Goal: Task Accomplishment & Management: Use online tool/utility

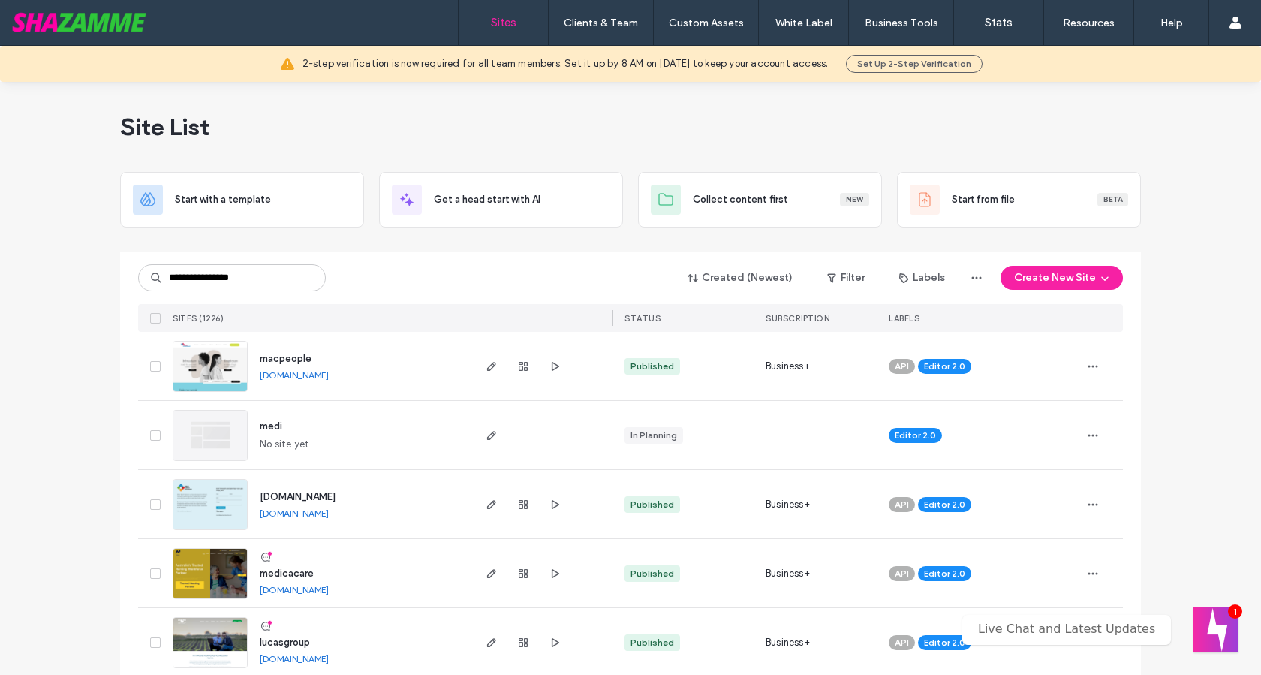
type input "**********"
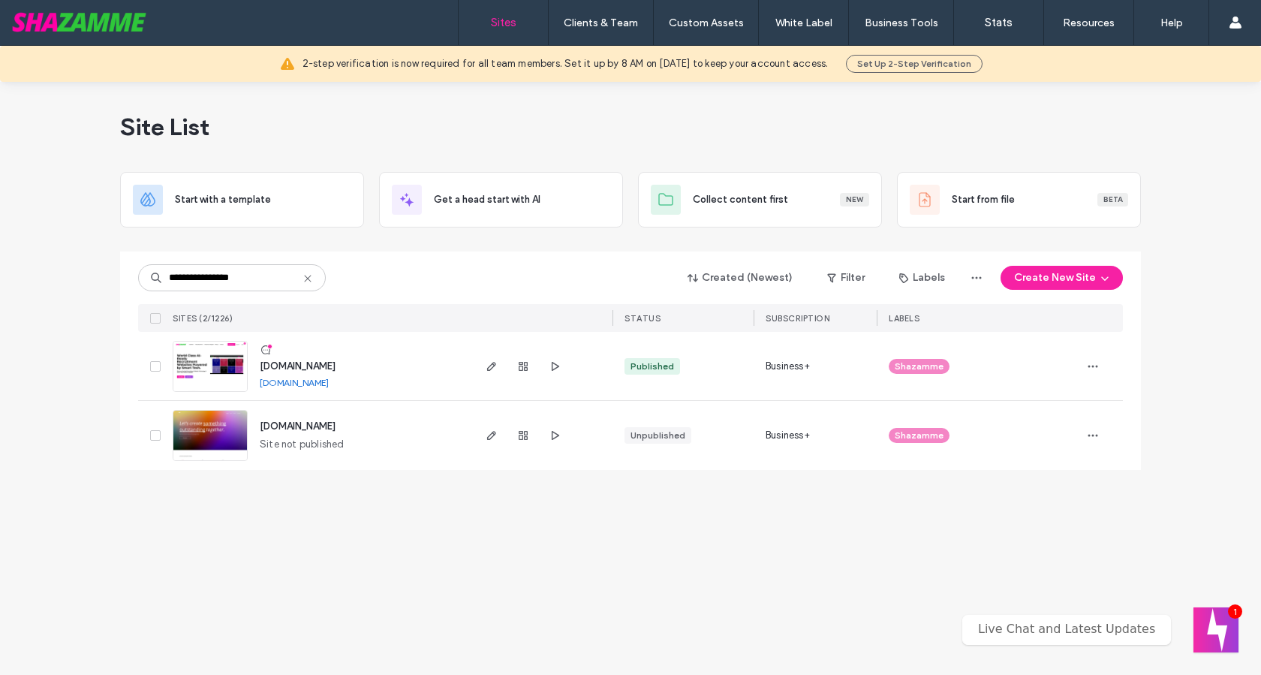
click at [223, 372] on img at bounding box center [210, 392] width 74 height 102
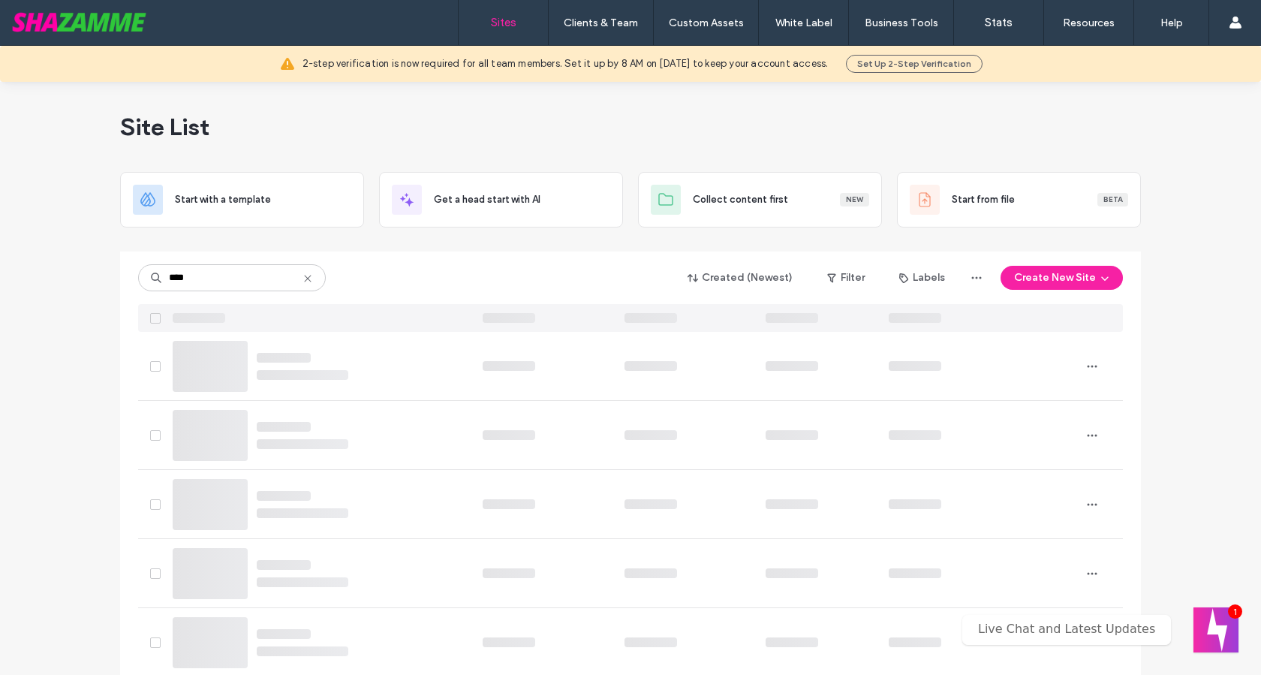
type input "****"
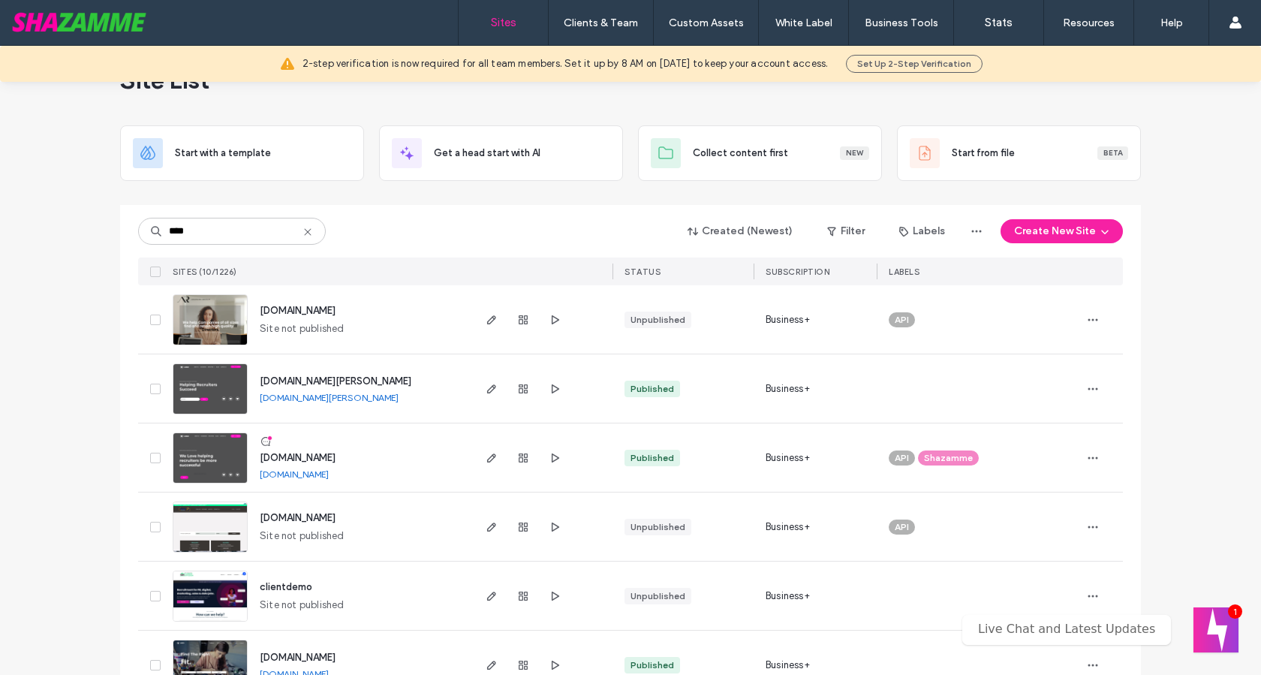
scroll to position [50, 0]
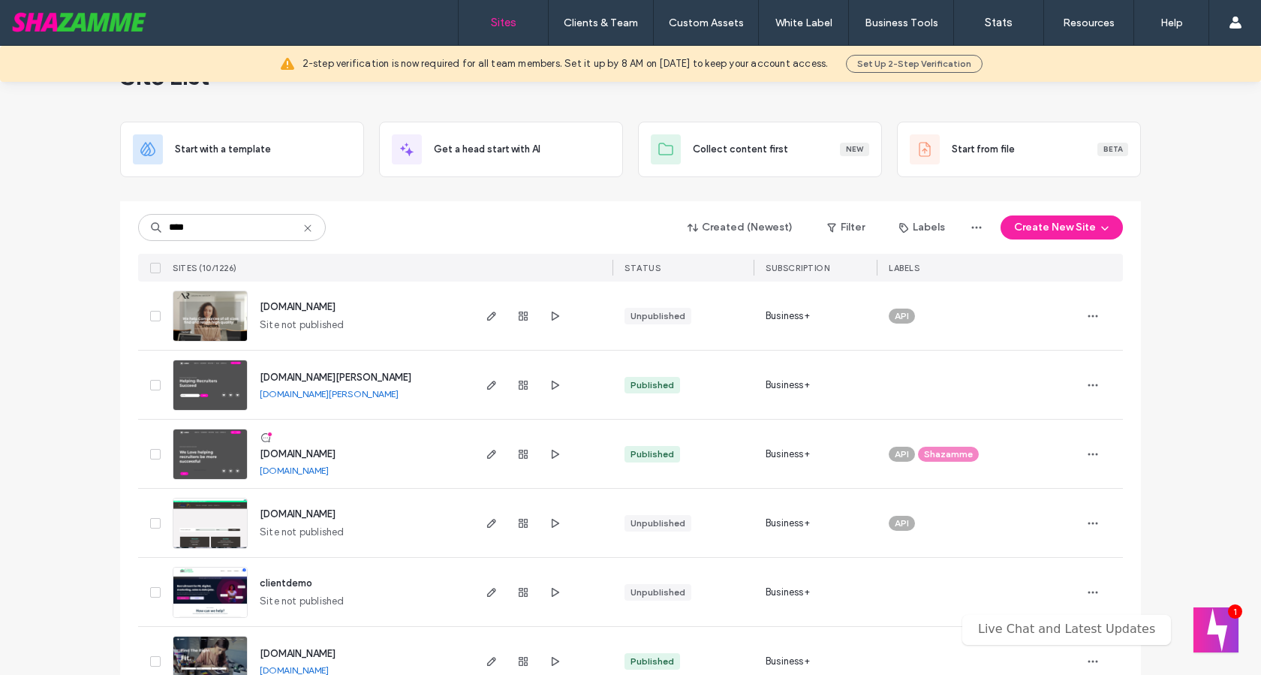
click at [227, 387] on img at bounding box center [210, 411] width 74 height 102
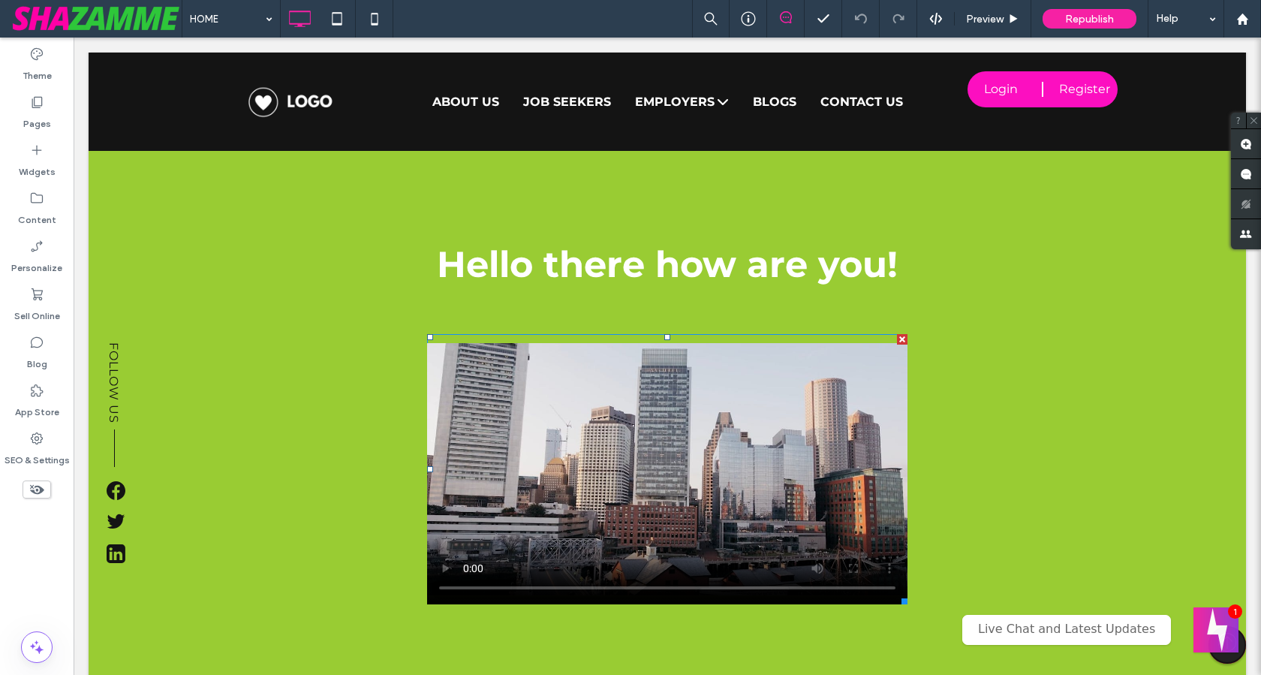
scroll to position [654, 0]
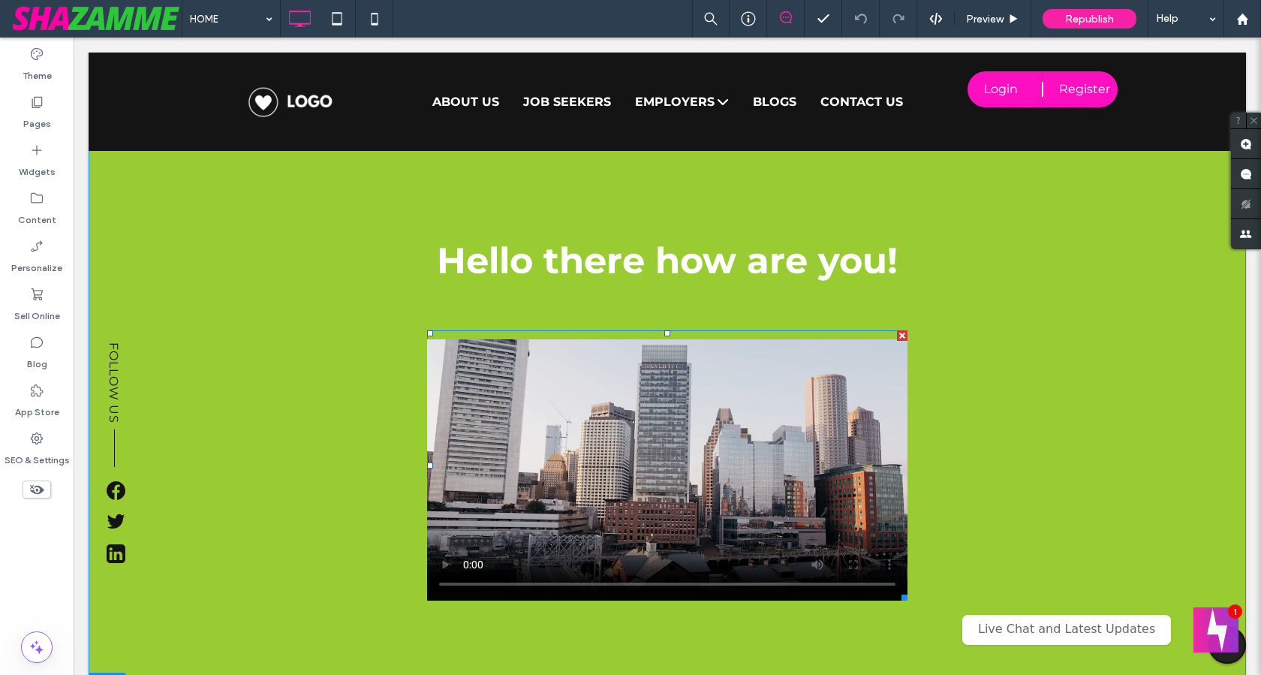
click at [897, 337] on div at bounding box center [902, 335] width 11 height 11
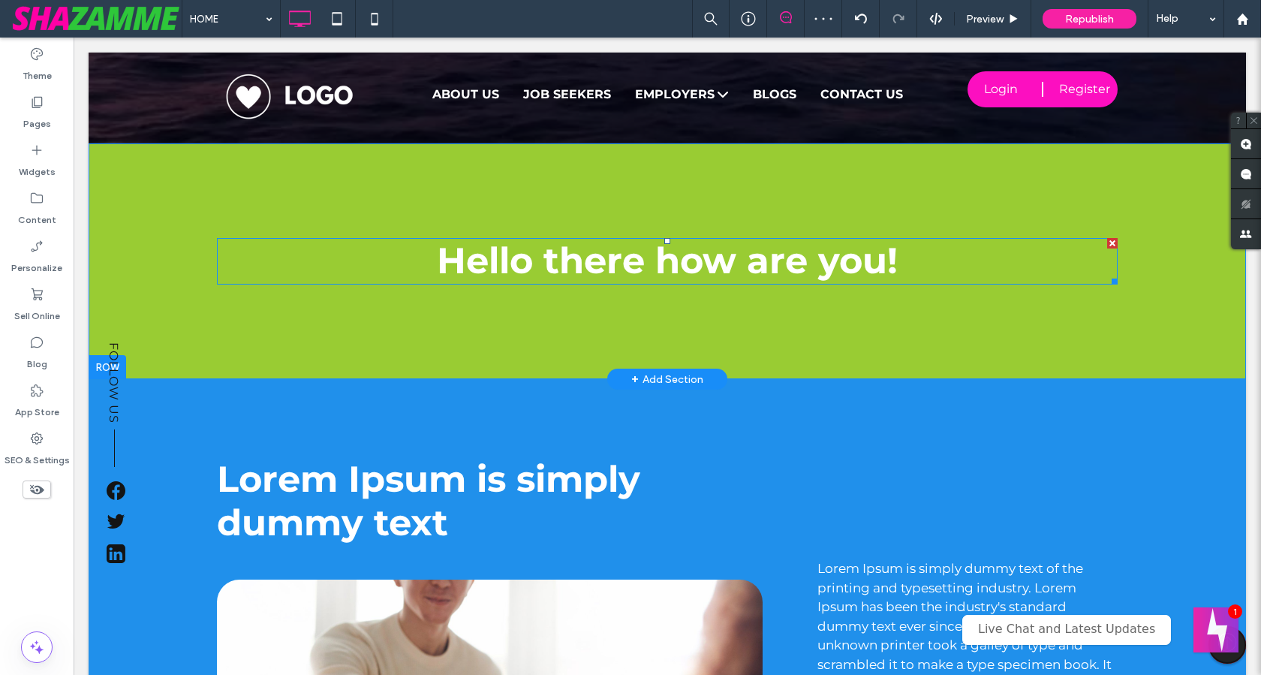
click at [1109, 238] on div at bounding box center [1112, 243] width 11 height 11
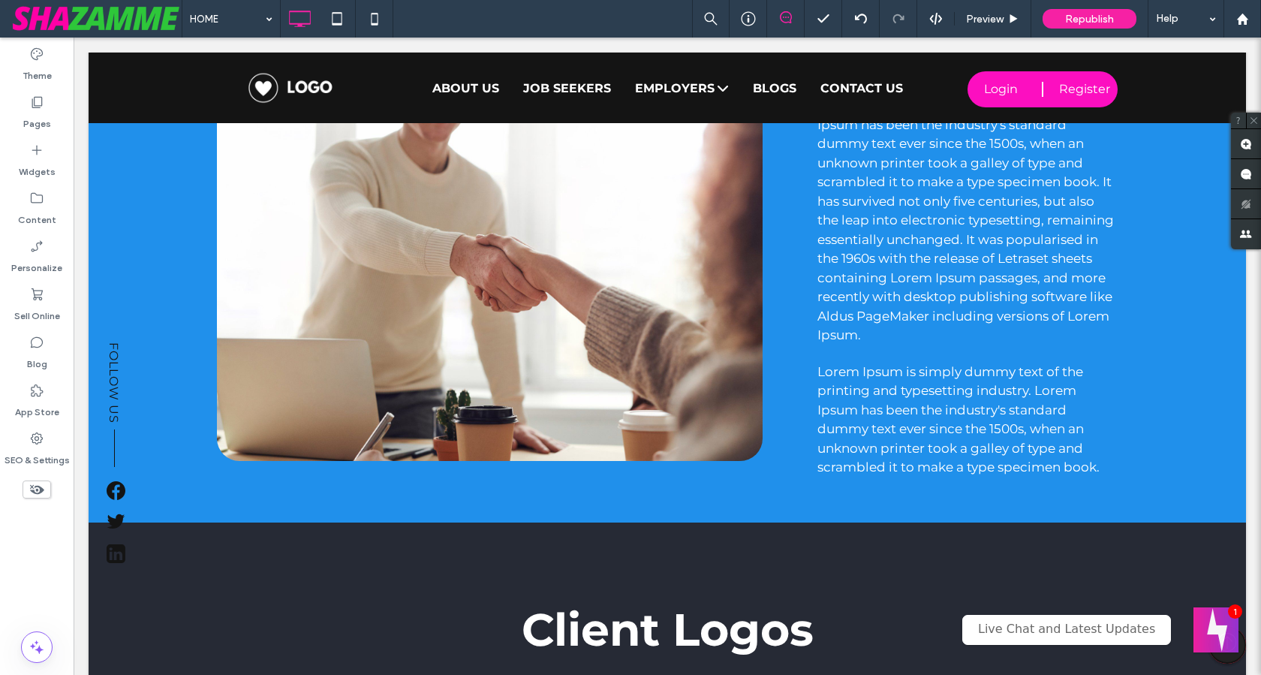
scroll to position [1156, 0]
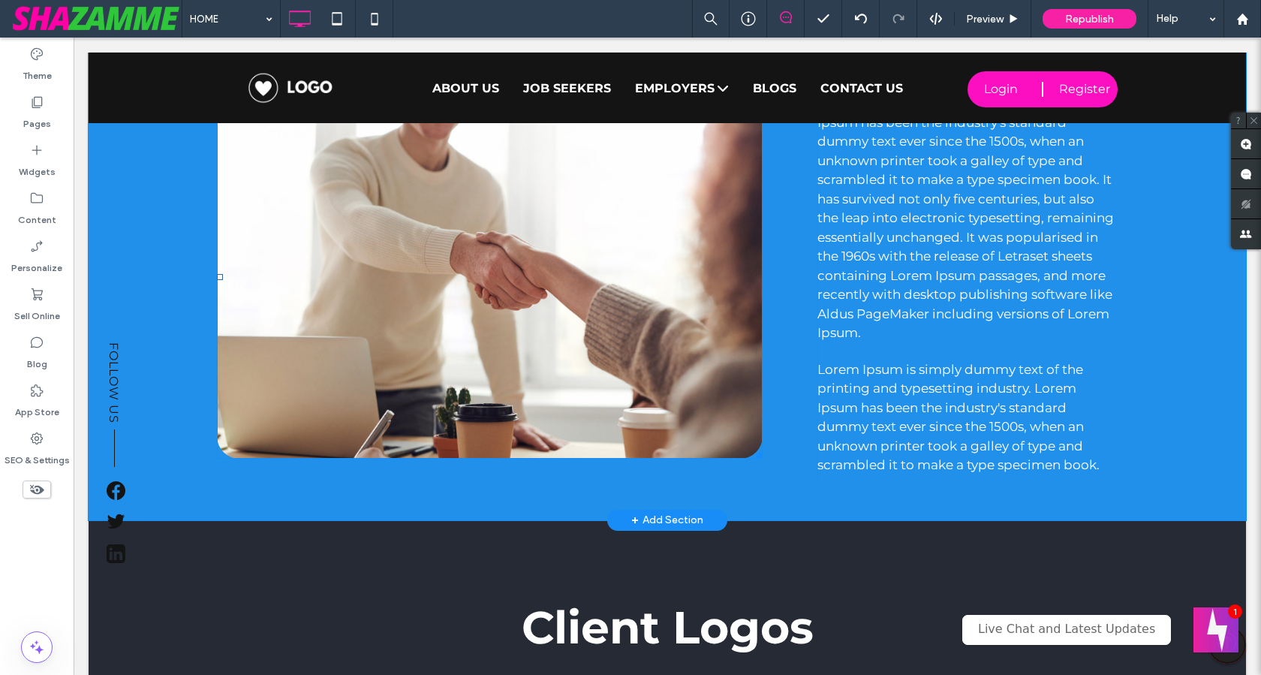
click at [360, 185] on img at bounding box center [490, 277] width 546 height 364
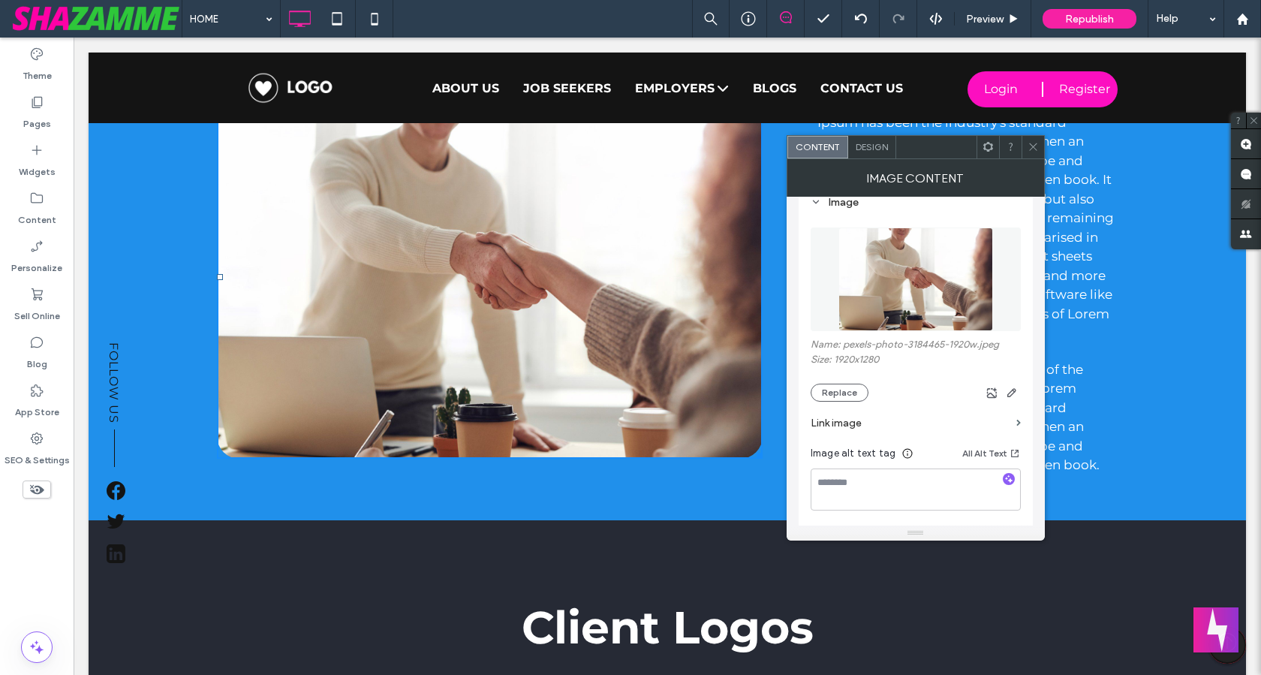
scroll to position [271, 0]
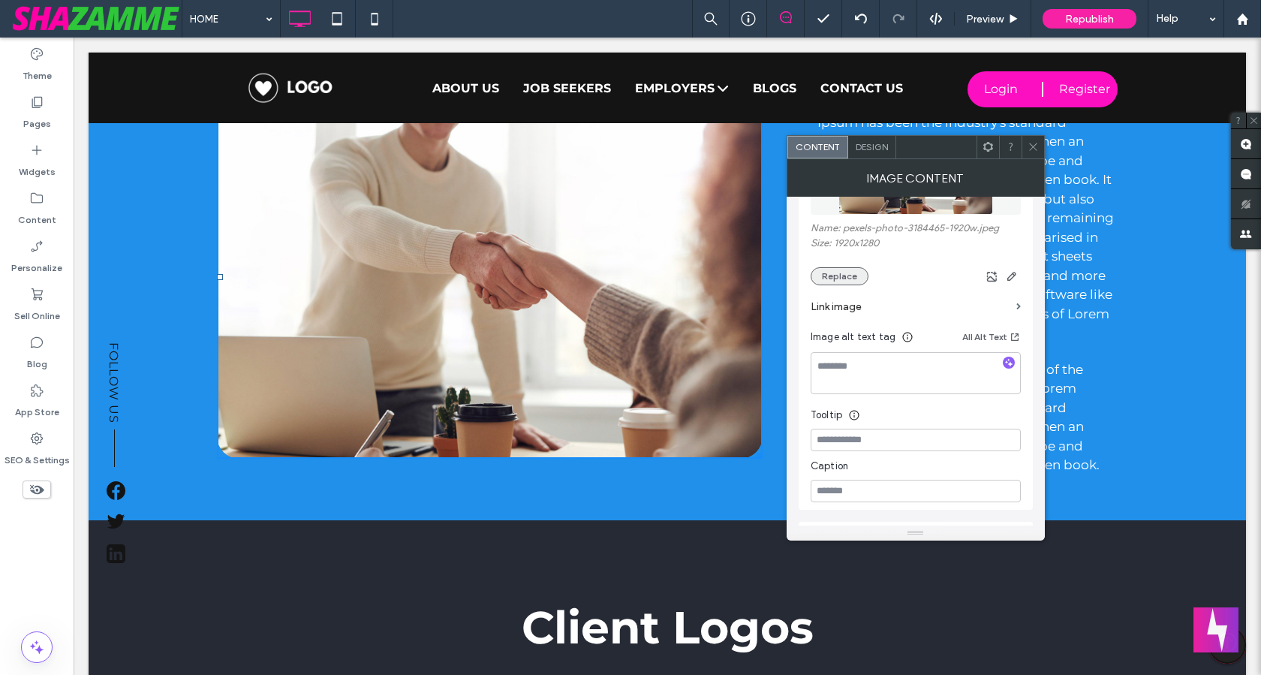
click at [839, 275] on button "Replace" at bounding box center [840, 276] width 58 height 18
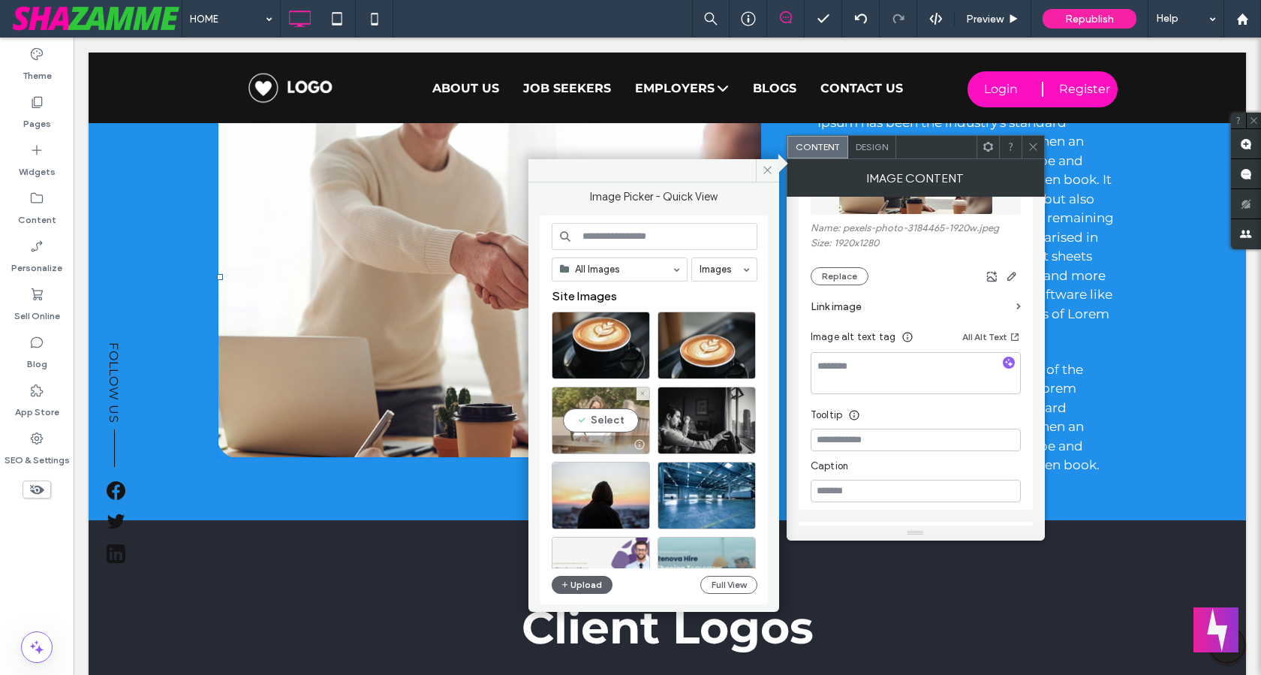
click at [596, 422] on div "Select" at bounding box center [601, 421] width 98 height 68
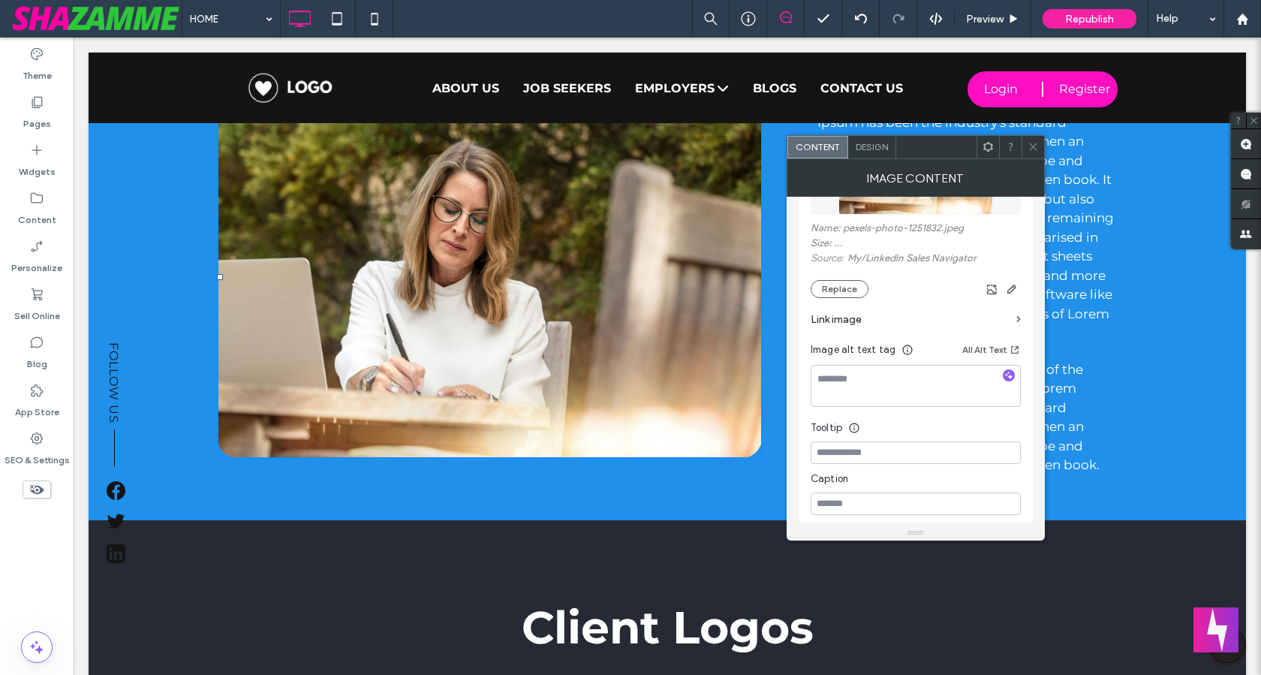
click at [1032, 145] on use at bounding box center [1033, 147] width 8 height 8
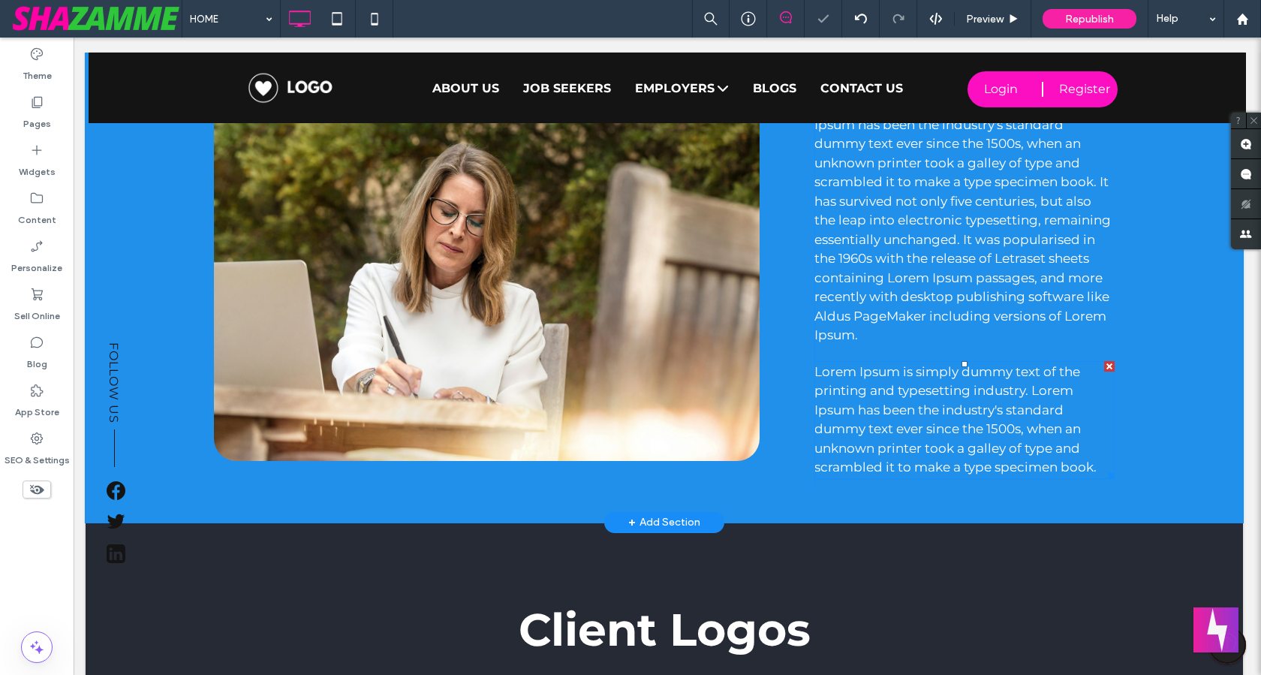
scroll to position [1156, 3]
